Goal: Information Seeking & Learning: Learn about a topic

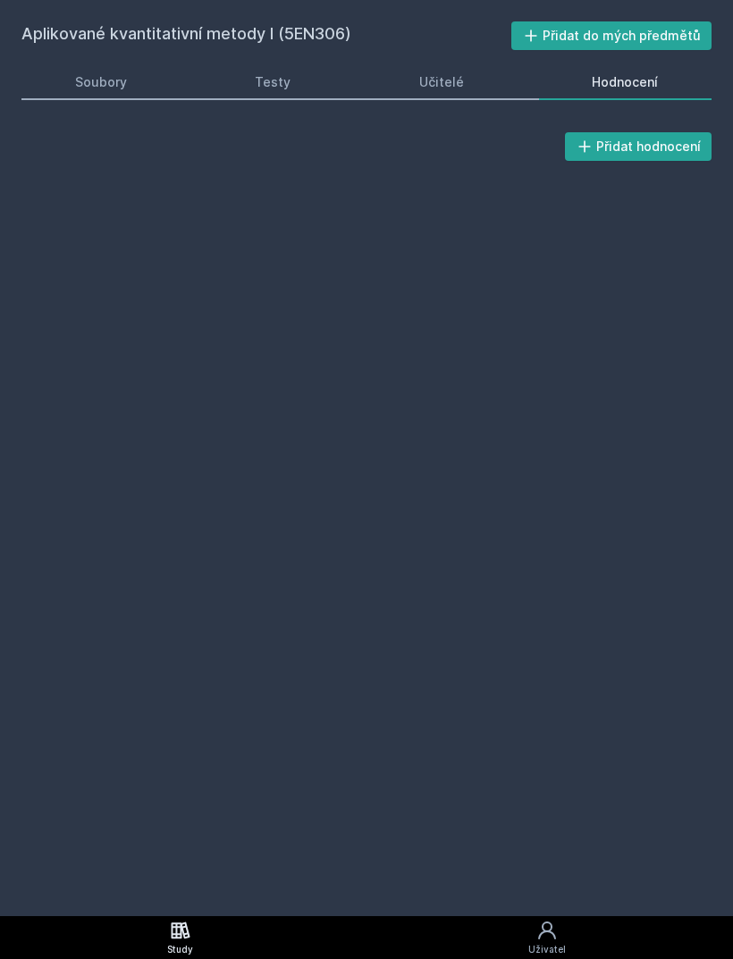
scroll to position [57, 0]
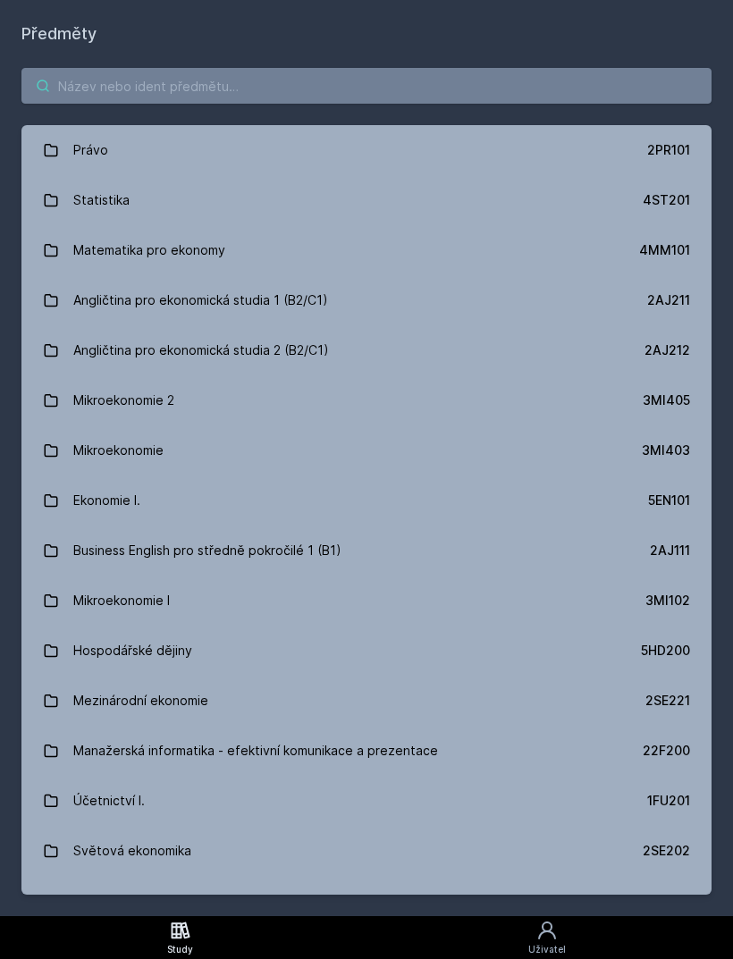
click at [579, 89] on input "search" at bounding box center [366, 86] width 690 height 36
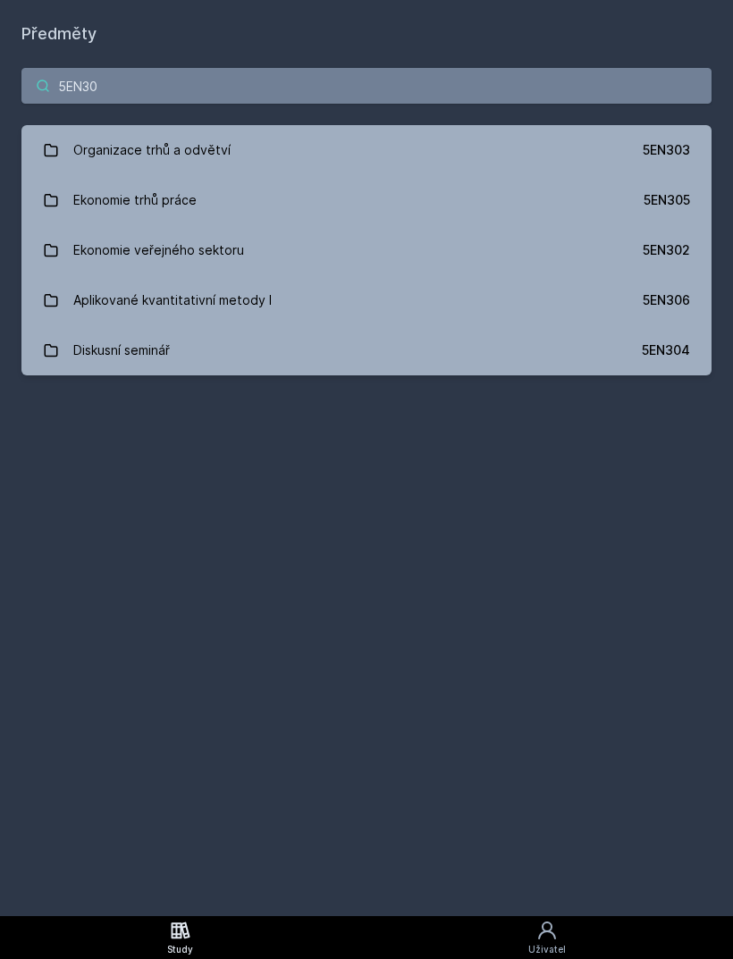
type input "5EN30"
click at [683, 198] on div "5EN305" at bounding box center [667, 200] width 46 height 18
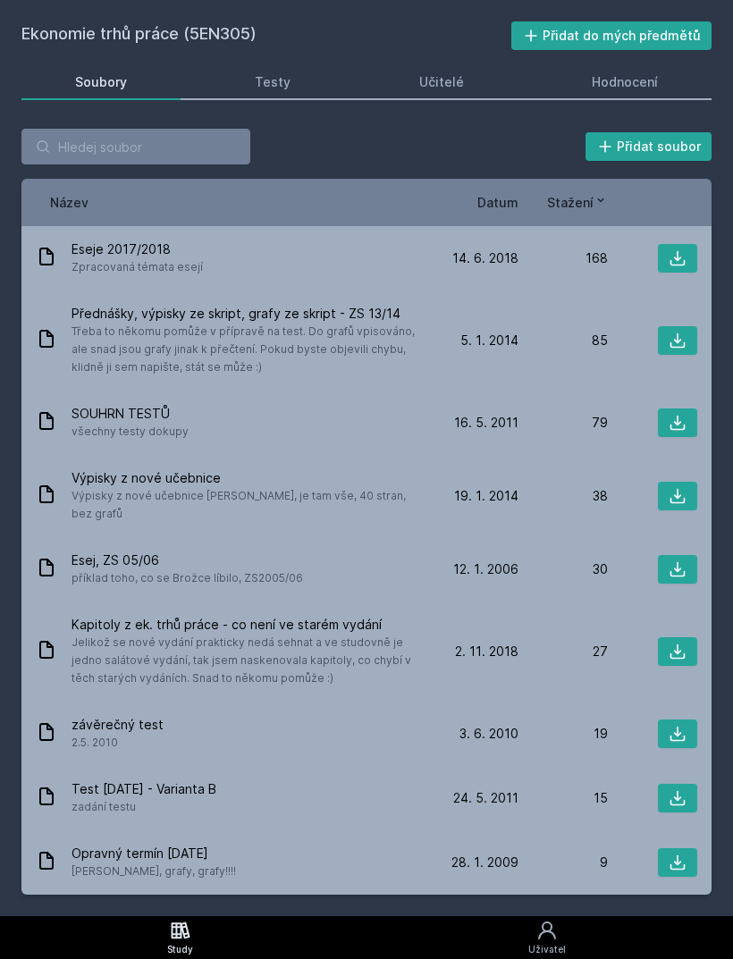
click at [620, 77] on div "Hodnocení" at bounding box center [625, 82] width 66 height 18
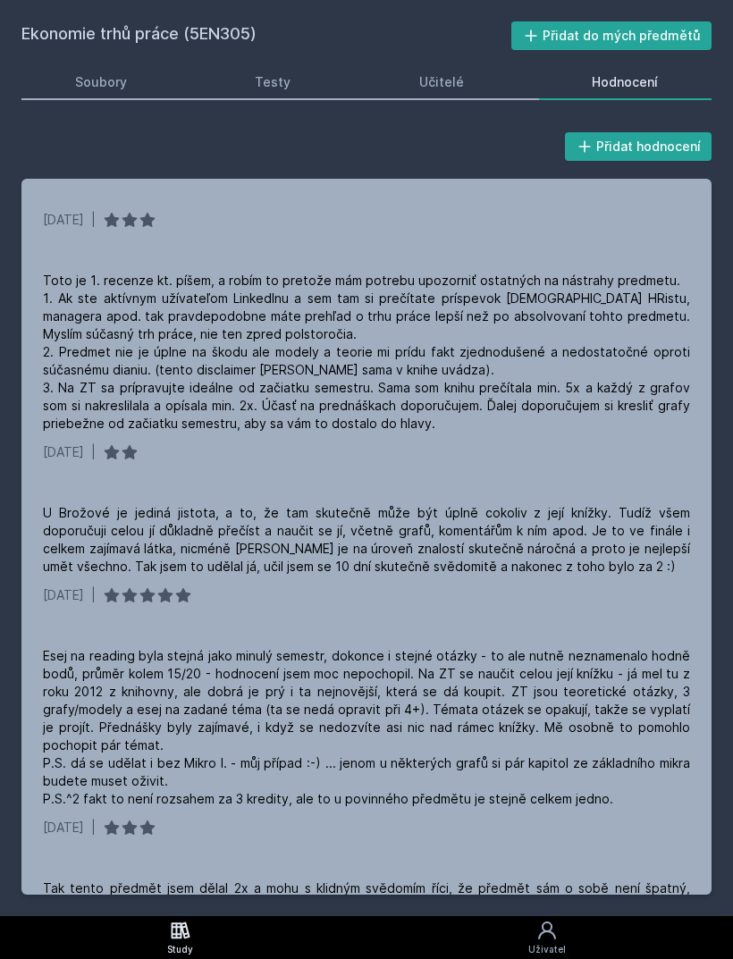
click at [89, 4] on div "Ekonomie trhů práce (5EN305) Přidat do mých předmětů Soubory Testy Učitelé Hodn…" at bounding box center [366, 458] width 733 height 917
click at [76, 5] on div "Ekonomie trhů práce (5EN305) Přidat do mých předmětů Soubory Testy Učitelé Hodn…" at bounding box center [366, 458] width 733 height 917
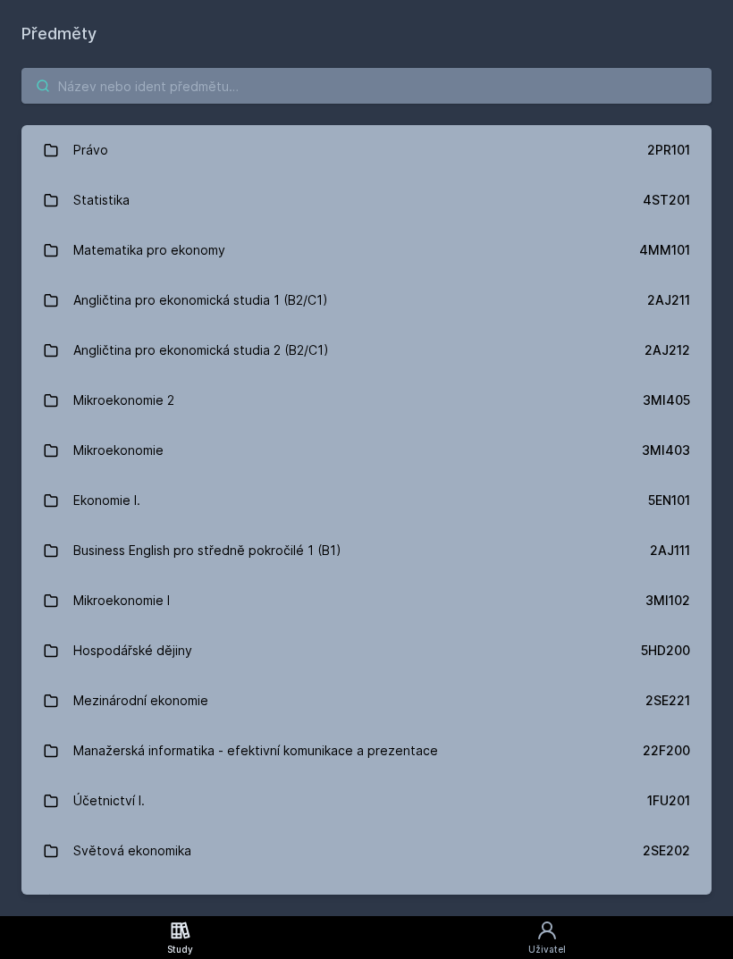
click at [108, 91] on input "search" at bounding box center [366, 86] width 690 height 36
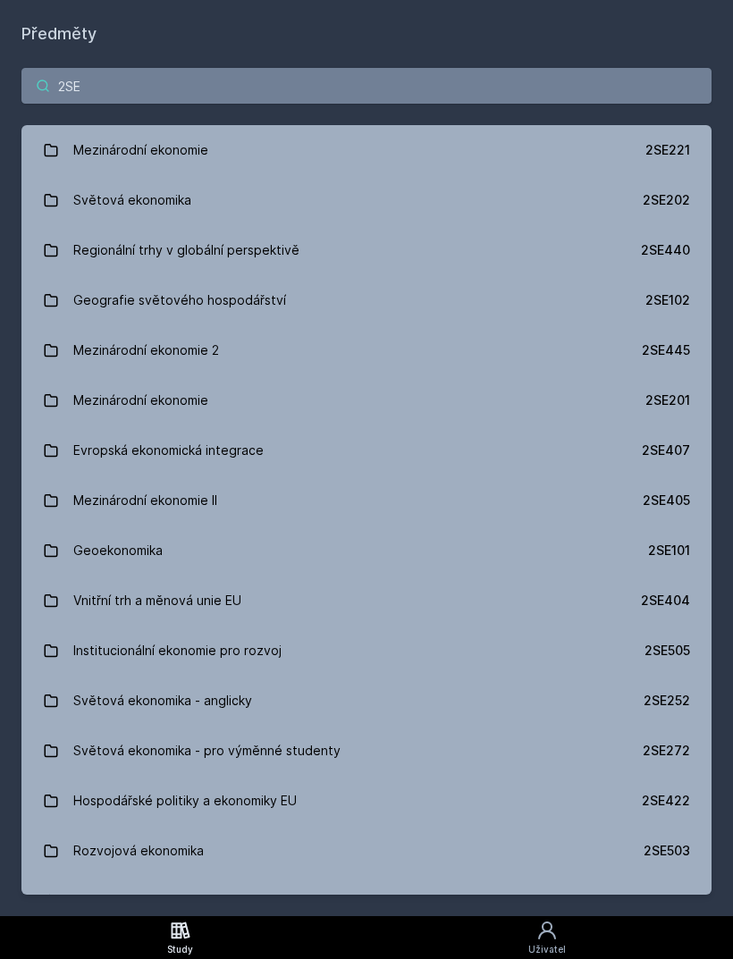
click at [453, 90] on input "2SE" at bounding box center [366, 86] width 690 height 36
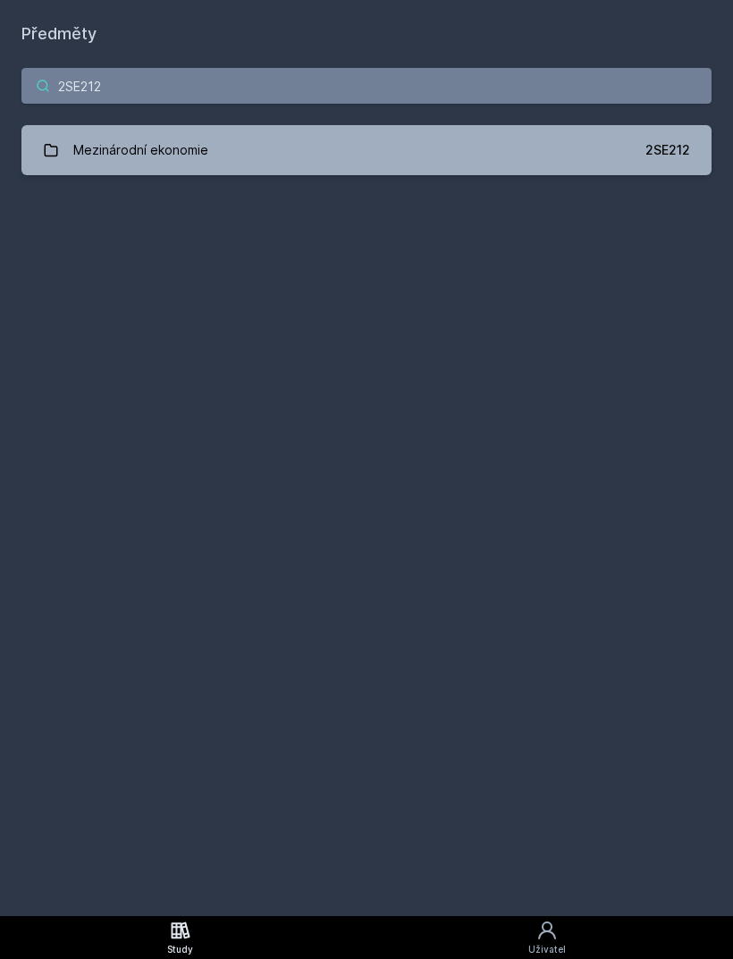
type input "2SE212"
click at [512, 139] on link "Mezinárodní ekonomie 2SE212" at bounding box center [366, 150] width 690 height 50
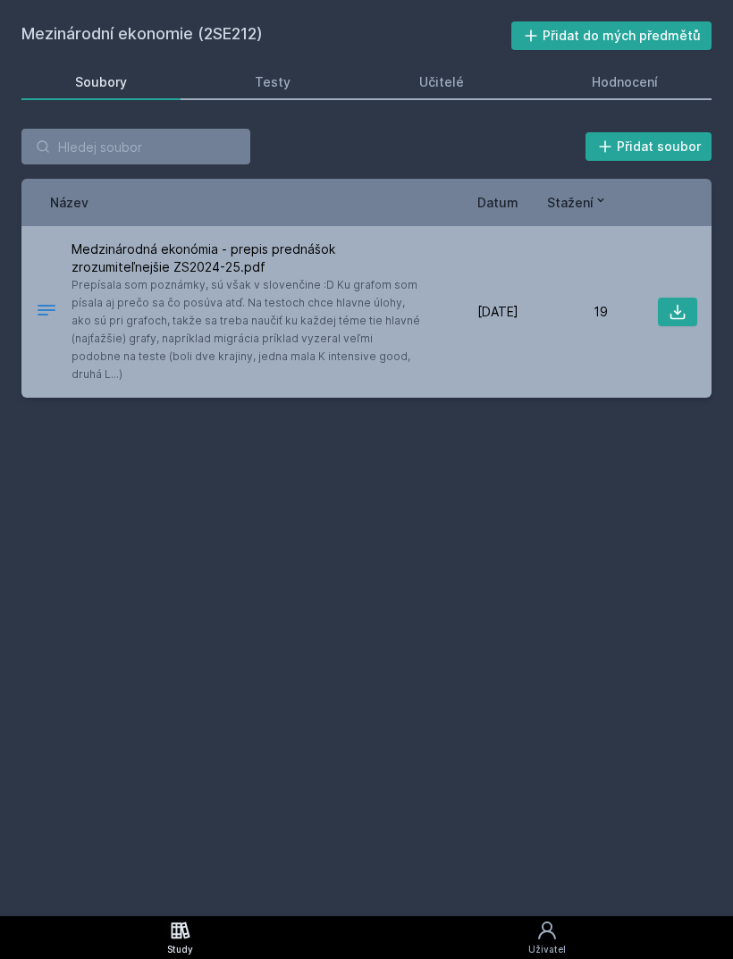
click at [224, 255] on span "Medzinárodná ekonómia - prepis prednášok zrozumiteľnejšie ZS2024-25.pdf" at bounding box center [247, 259] width 351 height 36
click at [651, 320] on div "Medzinárodná ekonómia - prepis prednášok zrozumiteľnejšie ZS2024-25.pdf Prepísa…" at bounding box center [366, 312] width 690 height 172
click at [679, 309] on icon at bounding box center [678, 312] width 15 height 15
click at [631, 80] on div "Hodnocení" at bounding box center [625, 82] width 66 height 18
